Goal: Information Seeking & Learning: Learn about a topic

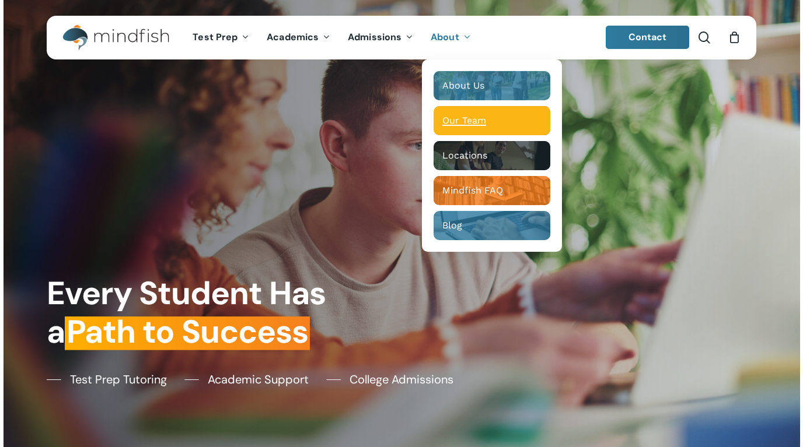
click at [464, 112] on div "Main Menu" at bounding box center [491, 120] width 117 height 29
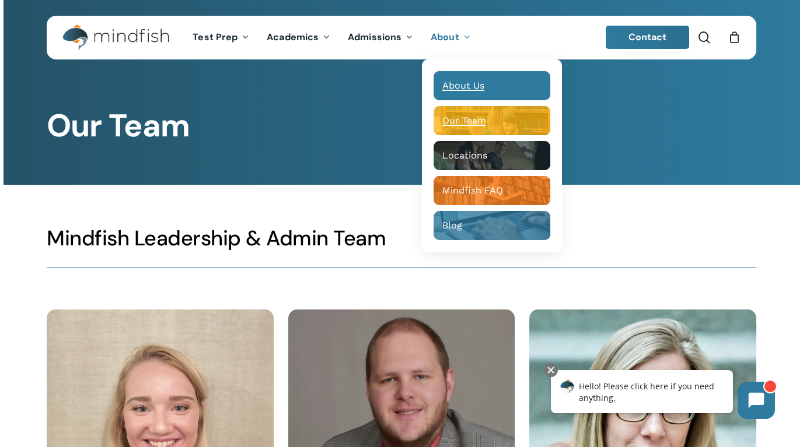
click at [469, 80] on span "About Us" at bounding box center [463, 85] width 42 height 11
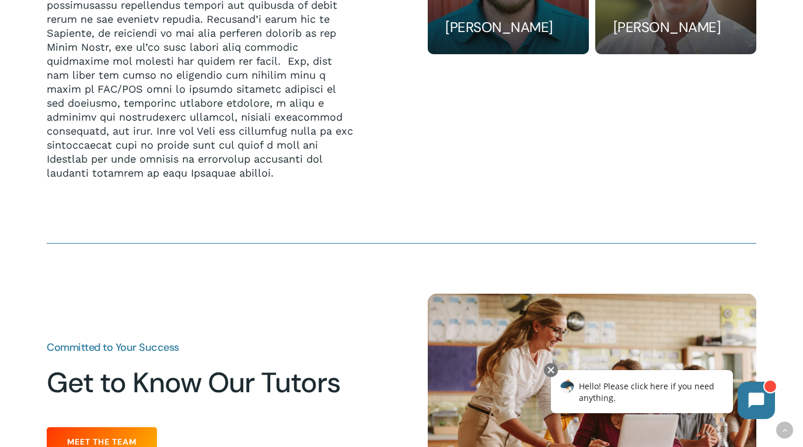
scroll to position [1342, 0]
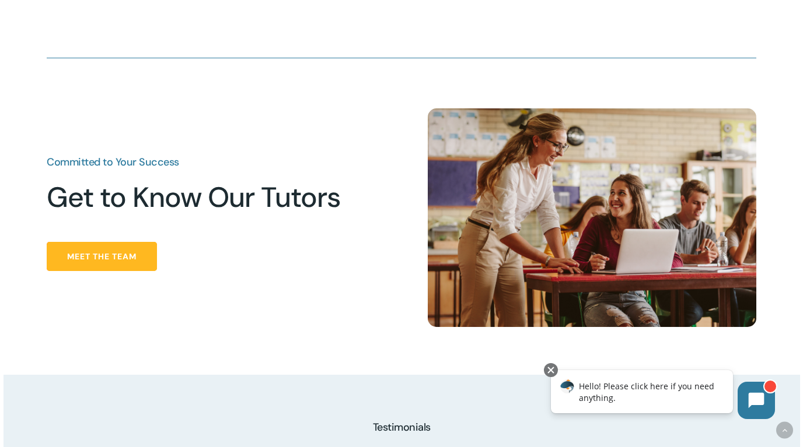
click at [132, 260] on span "Meet the Team" at bounding box center [101, 257] width 69 height 12
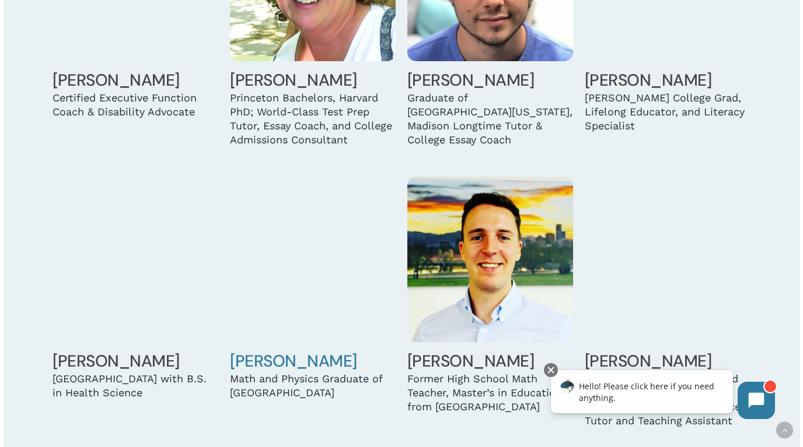
scroll to position [1167, 0]
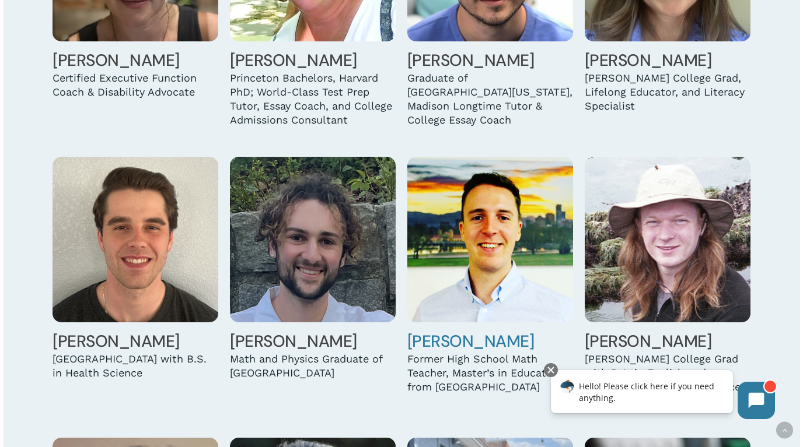
click at [446, 346] on link "Jack Delosh" at bounding box center [470, 342] width 127 height 22
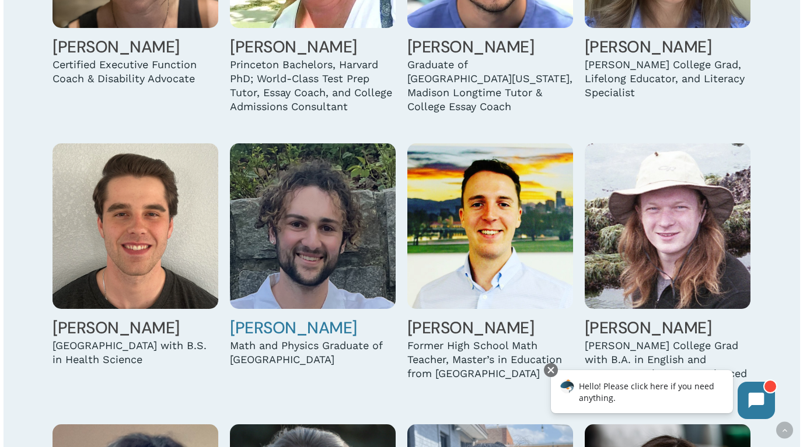
scroll to position [1453, 0]
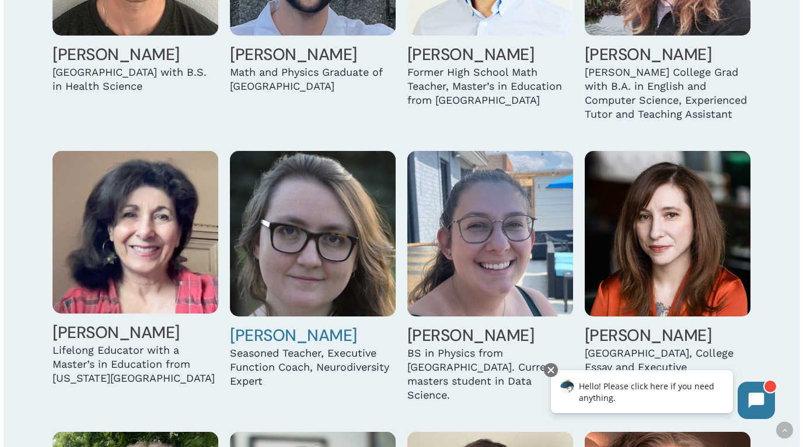
click at [310, 338] on link "[PERSON_NAME]" at bounding box center [293, 336] width 127 height 22
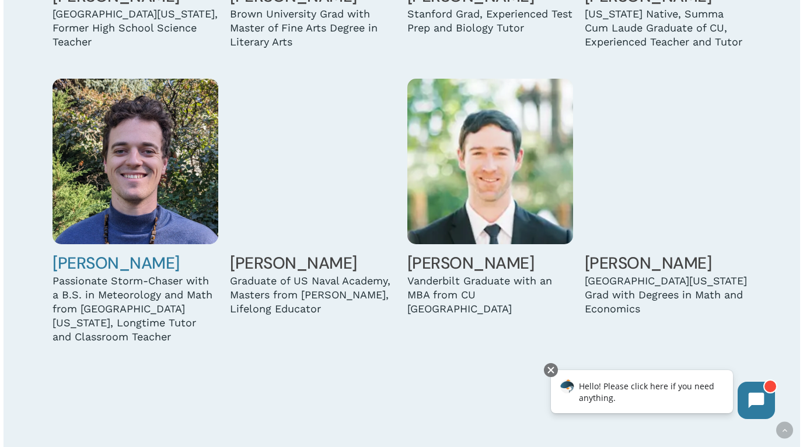
scroll to position [2090, 0]
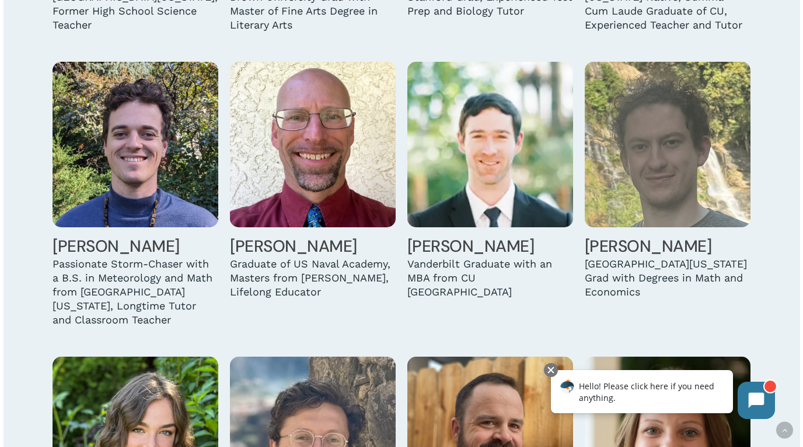
drag, startPoint x: 782, startPoint y: 16, endPoint x: 744, endPoint y: 0, distance: 40.5
click at [782, 16] on div at bounding box center [401, 223] width 796 height 2563
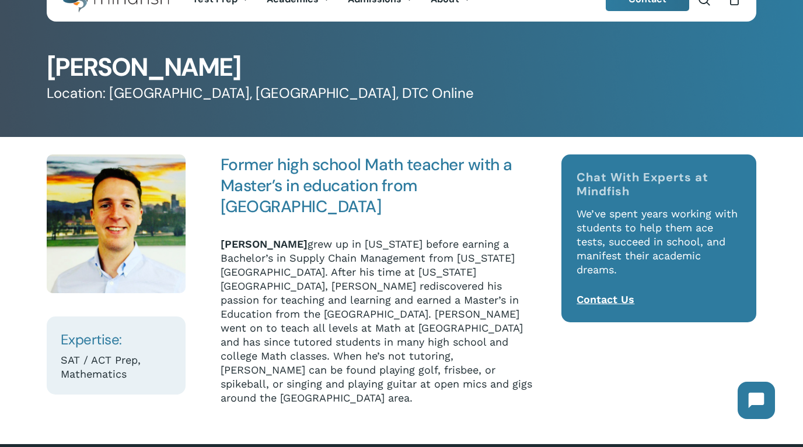
scroll to position [58, 0]
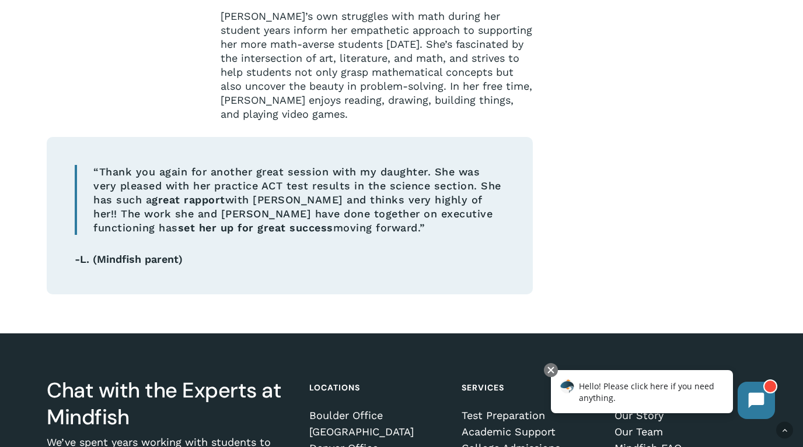
scroll to position [583, 0]
